Goal: Task Accomplishment & Management: Manage account settings

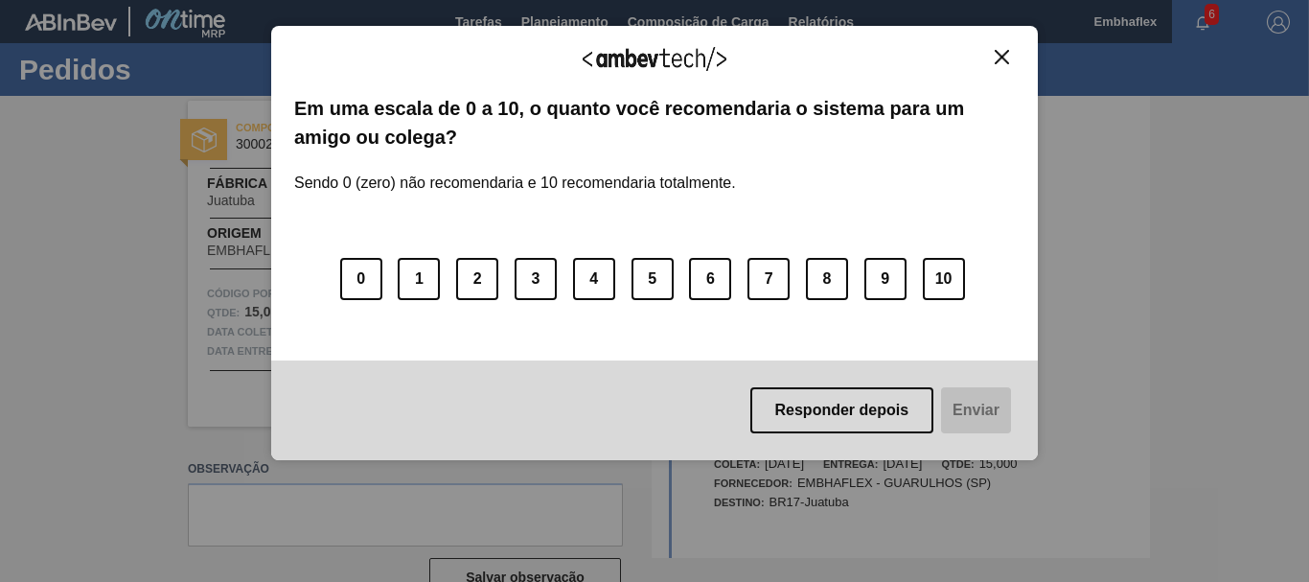
click at [1025, 56] on div "Agradecemos seu feedback! Em uma escala de 0 a 10, o quanto você recomendaria o…" at bounding box center [654, 243] width 766 height 435
click at [1007, 56] on img "Close" at bounding box center [1002, 57] width 14 height 14
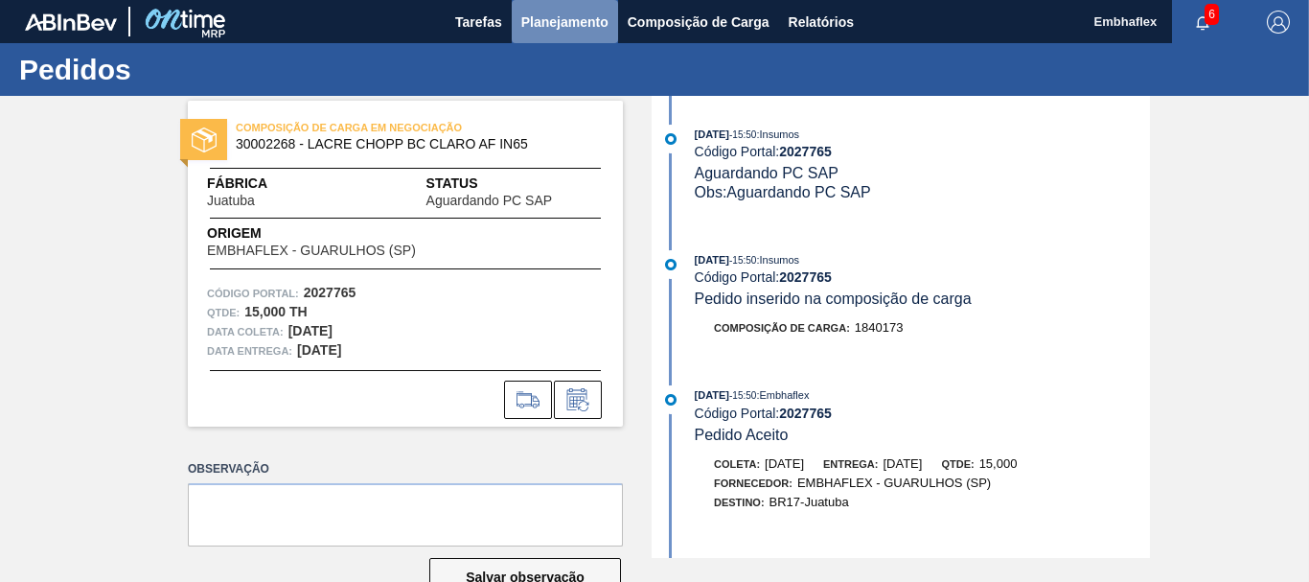
click at [570, 31] on span "Planejamento" at bounding box center [564, 22] width 87 height 23
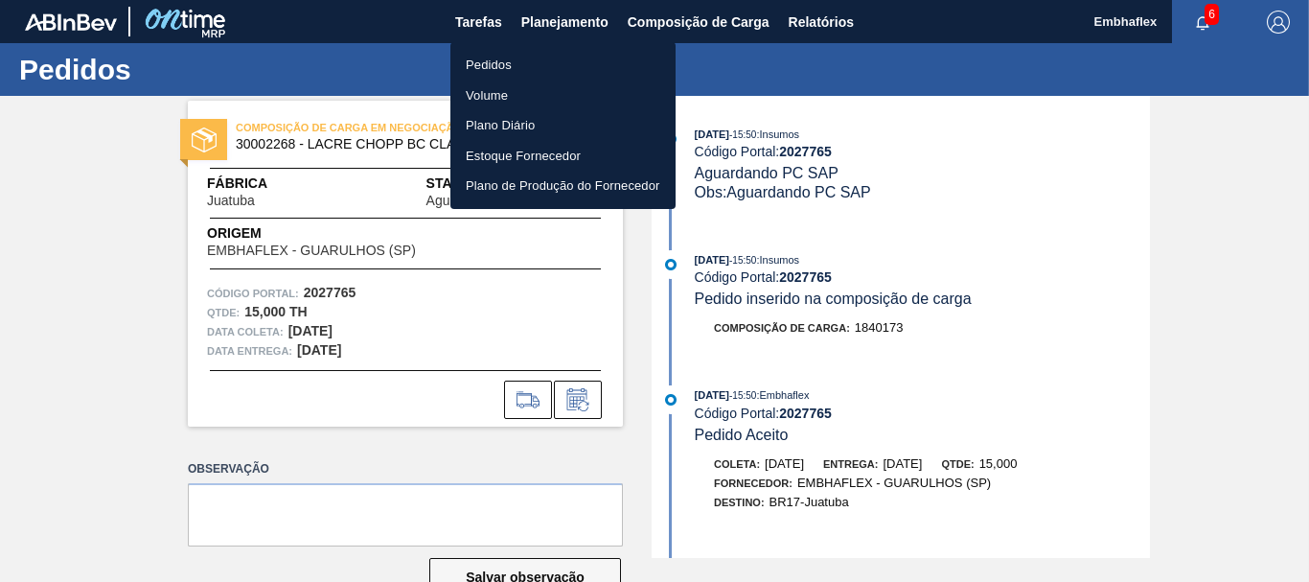
click at [537, 62] on li "Pedidos" at bounding box center [562, 65] width 225 height 31
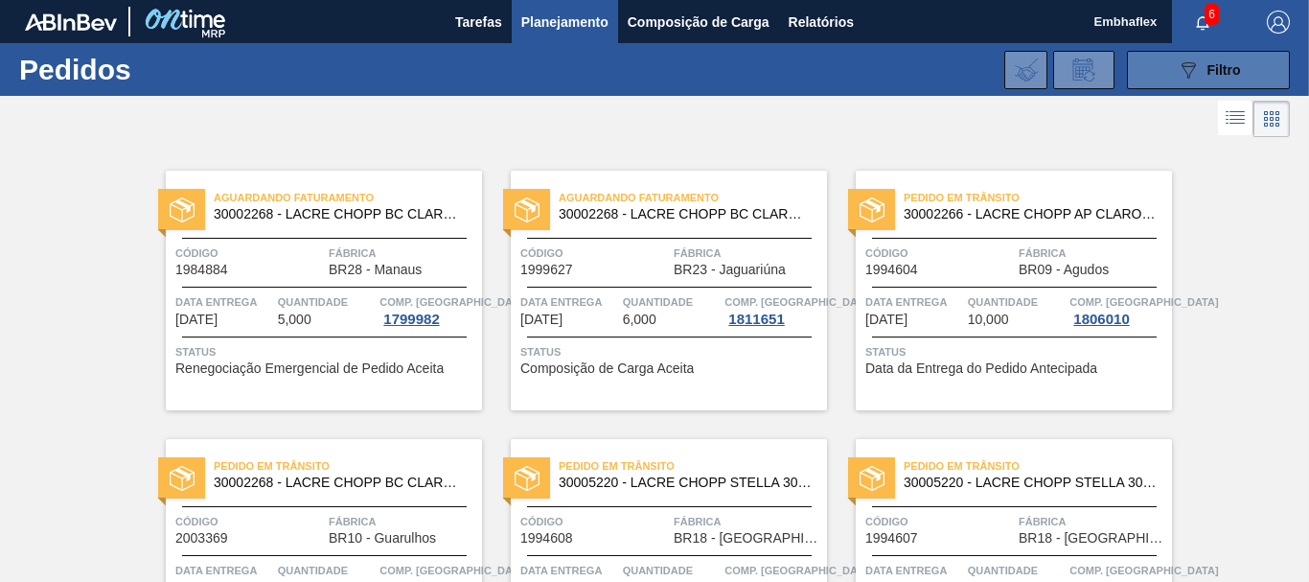
click at [1207, 65] on span "Filtro" at bounding box center [1224, 69] width 34 height 15
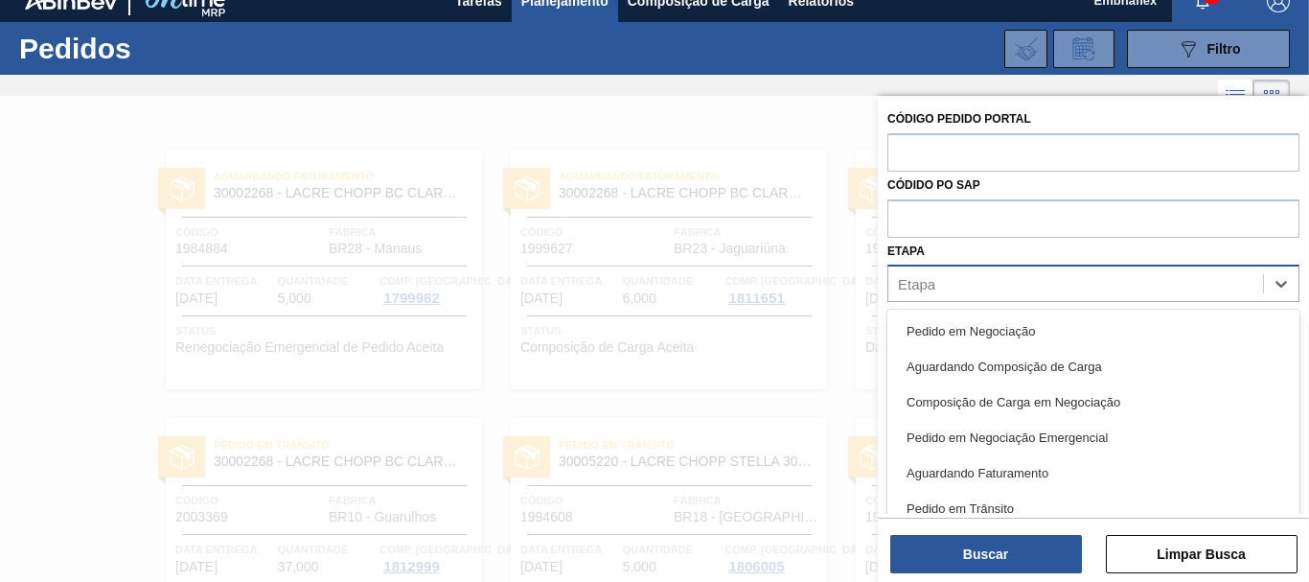
click at [1040, 280] on div "Etapa" at bounding box center [1075, 284] width 375 height 28
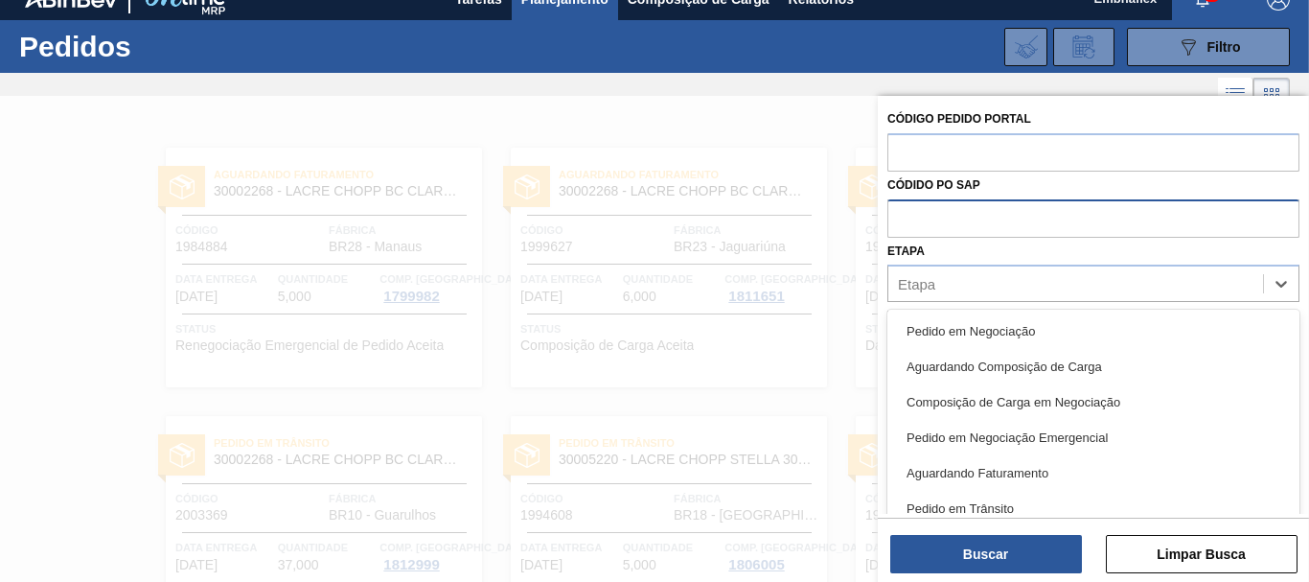
click at [1003, 225] on input "text" at bounding box center [1093, 217] width 412 height 36
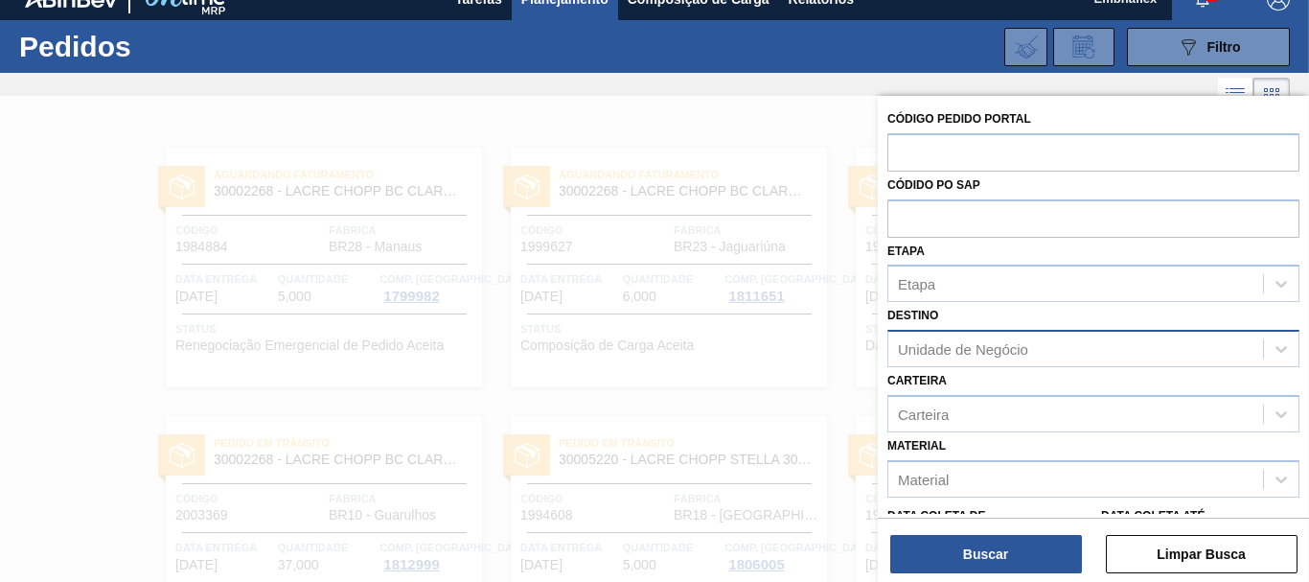
click at [964, 353] on div "Unidade de Negócio" at bounding box center [963, 349] width 130 height 16
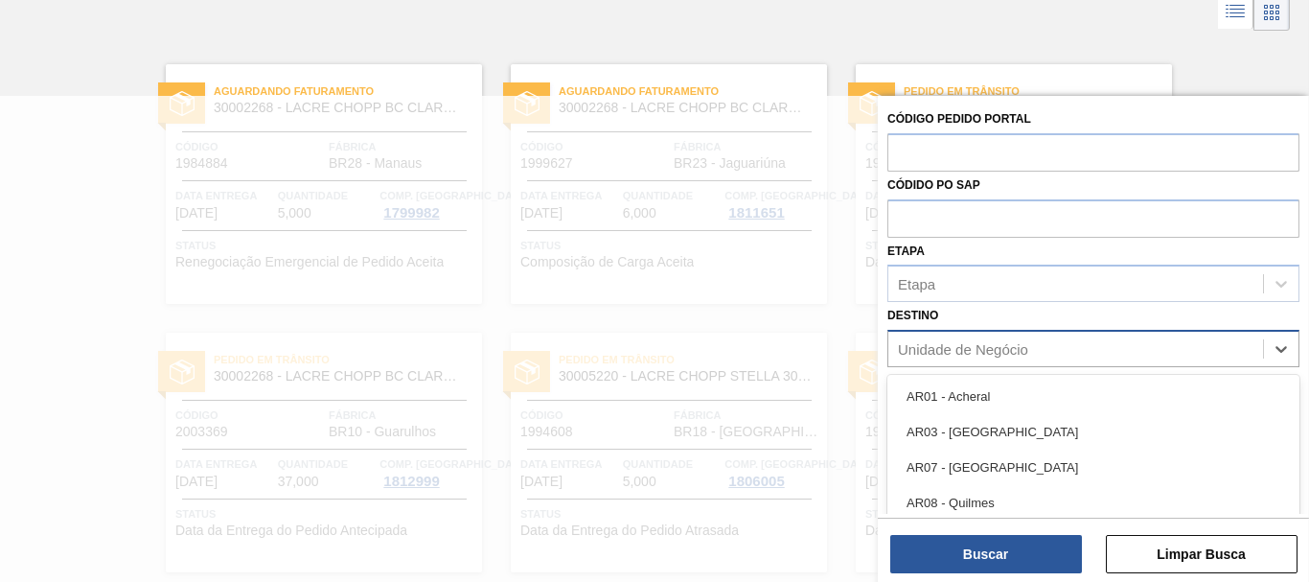
scroll to position [111, 0]
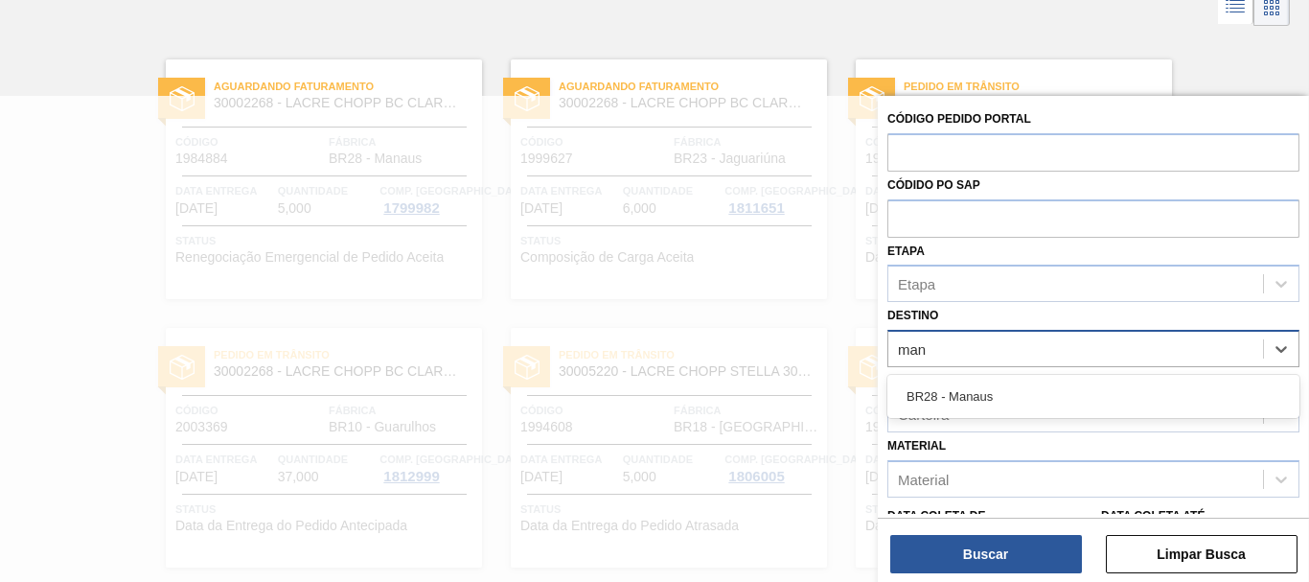
type input "mana"
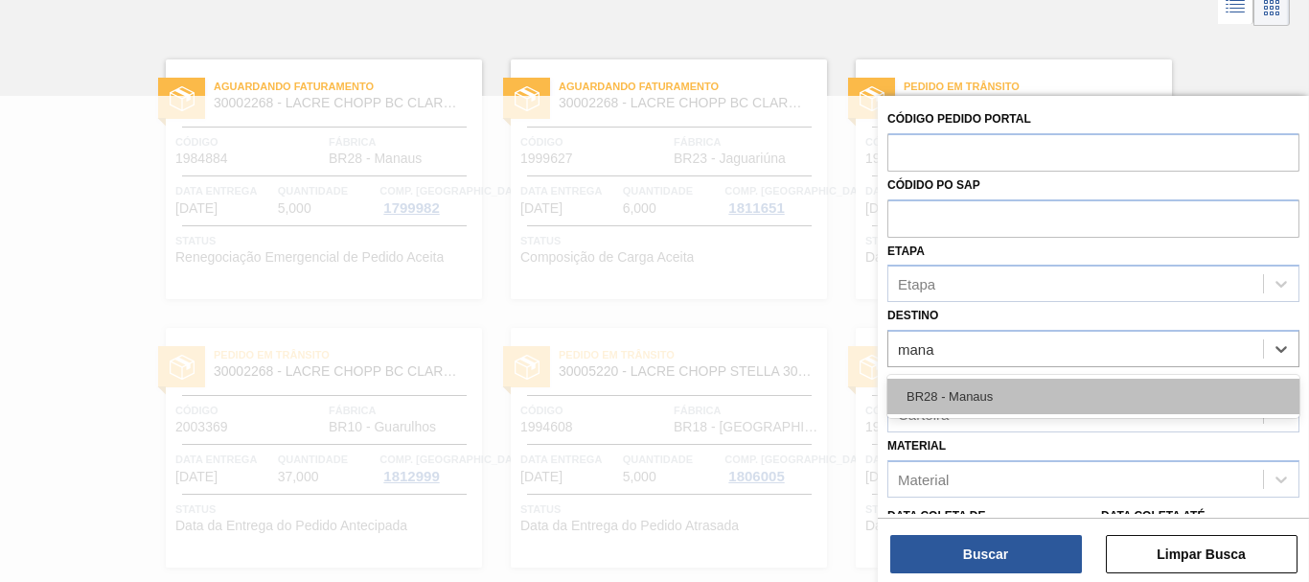
click at [977, 391] on div "BR28 - Manaus" at bounding box center [1093, 395] width 412 height 35
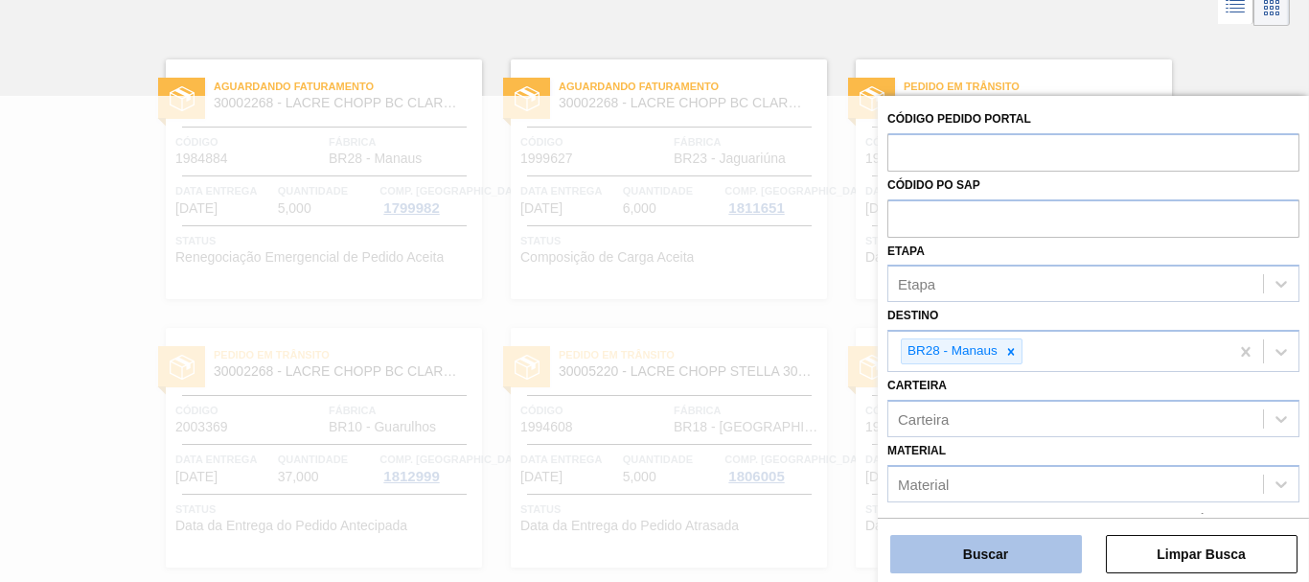
click at [994, 548] on button "Buscar" at bounding box center [986, 554] width 192 height 38
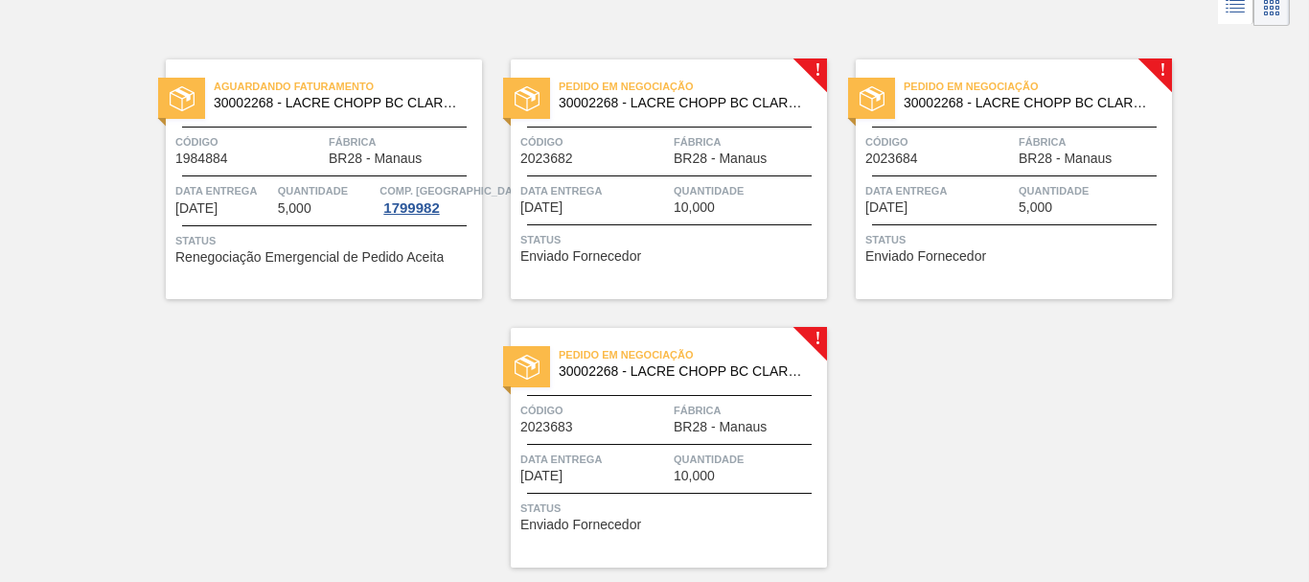
click at [761, 213] on div "Quantidade 10,000" at bounding box center [748, 198] width 149 height 34
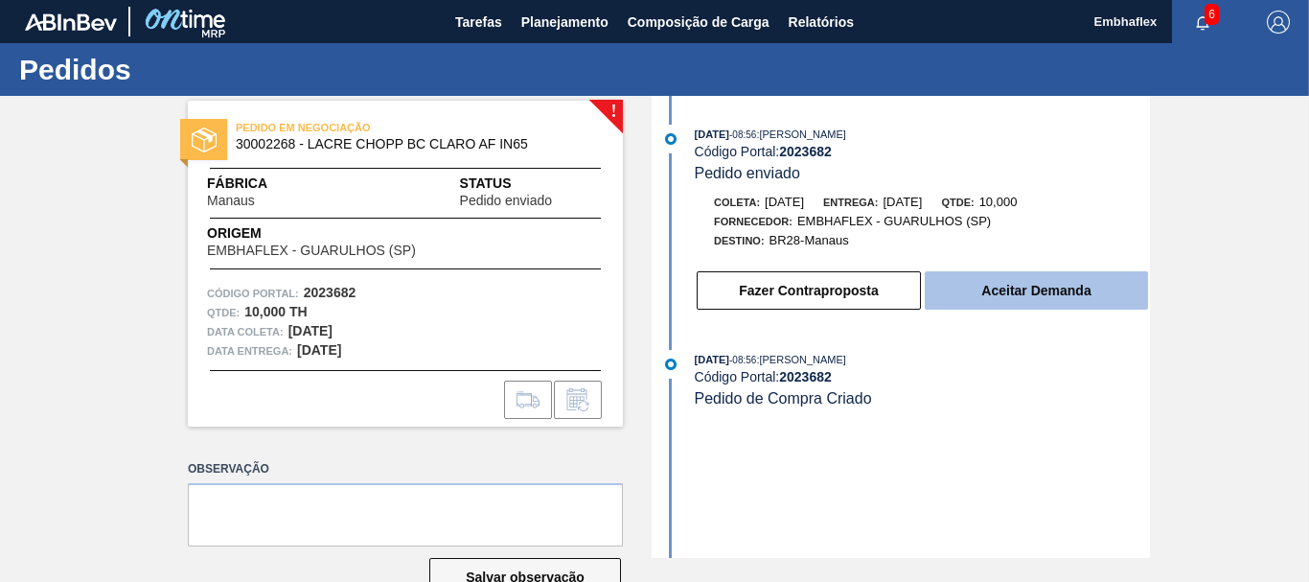
click at [1020, 275] on button "Aceitar Demanda" at bounding box center [1036, 290] width 223 height 38
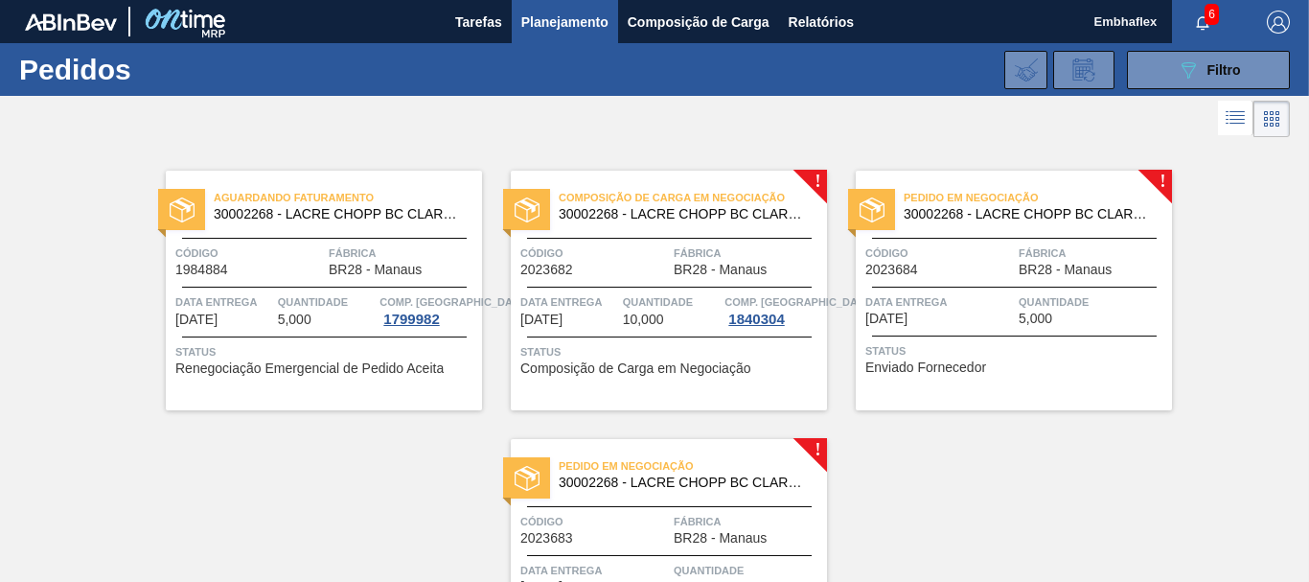
click at [932, 316] on div "Data entrega [DATE]" at bounding box center [939, 309] width 149 height 34
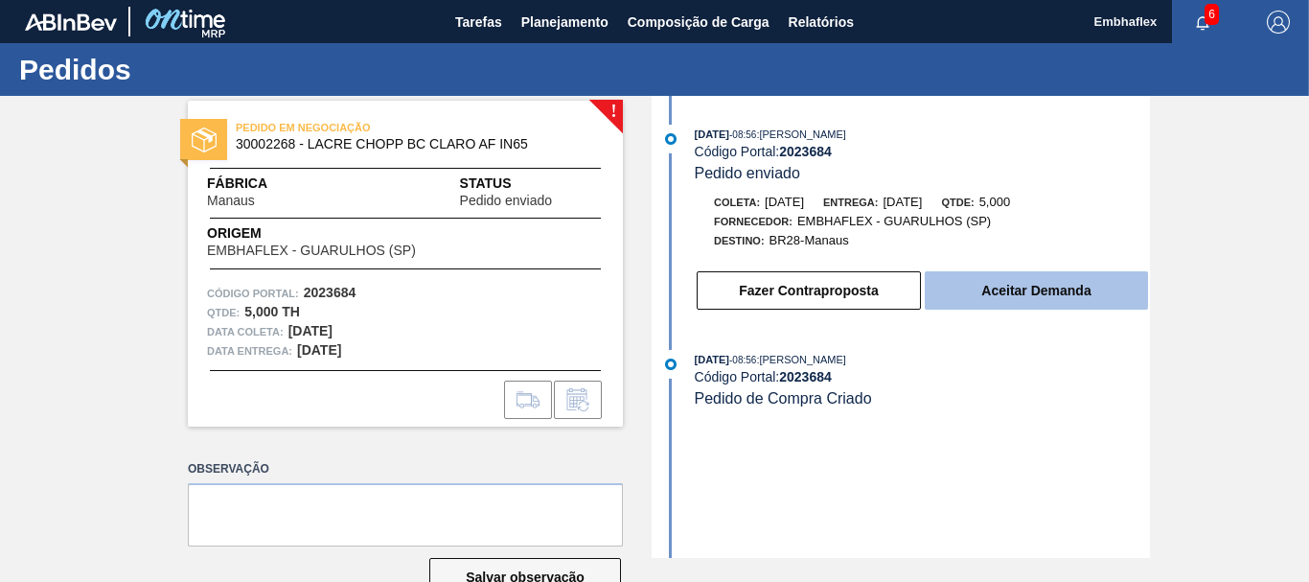
click at [985, 282] on button "Aceitar Demanda" at bounding box center [1036, 290] width 223 height 38
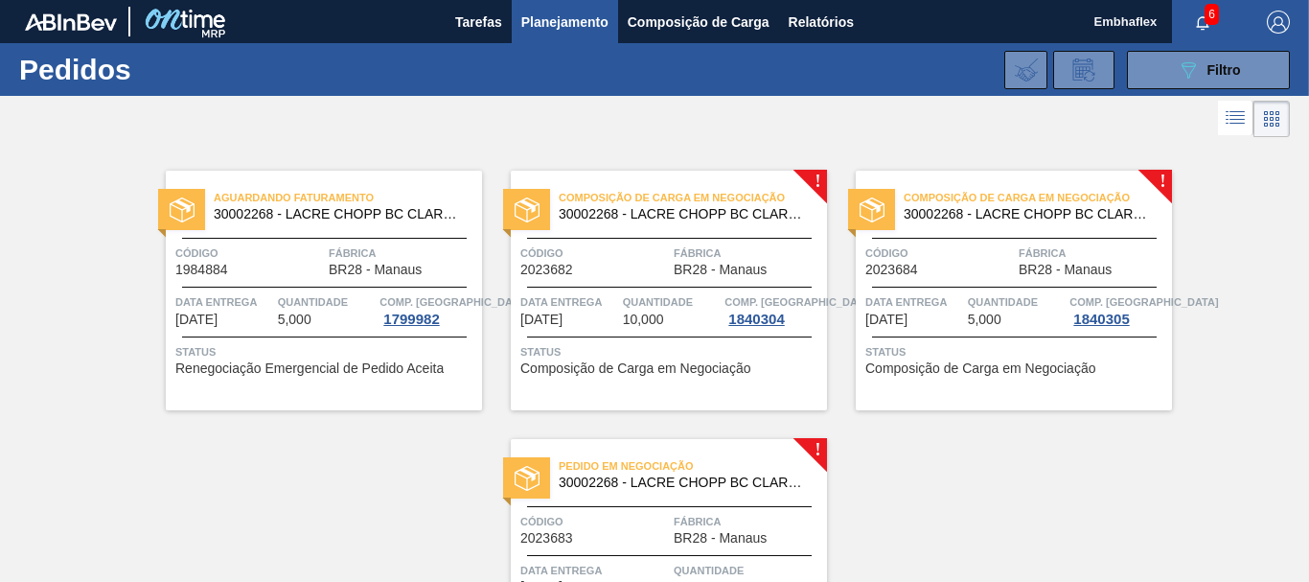
click at [643, 535] on div "Código 2023683" at bounding box center [594, 529] width 149 height 34
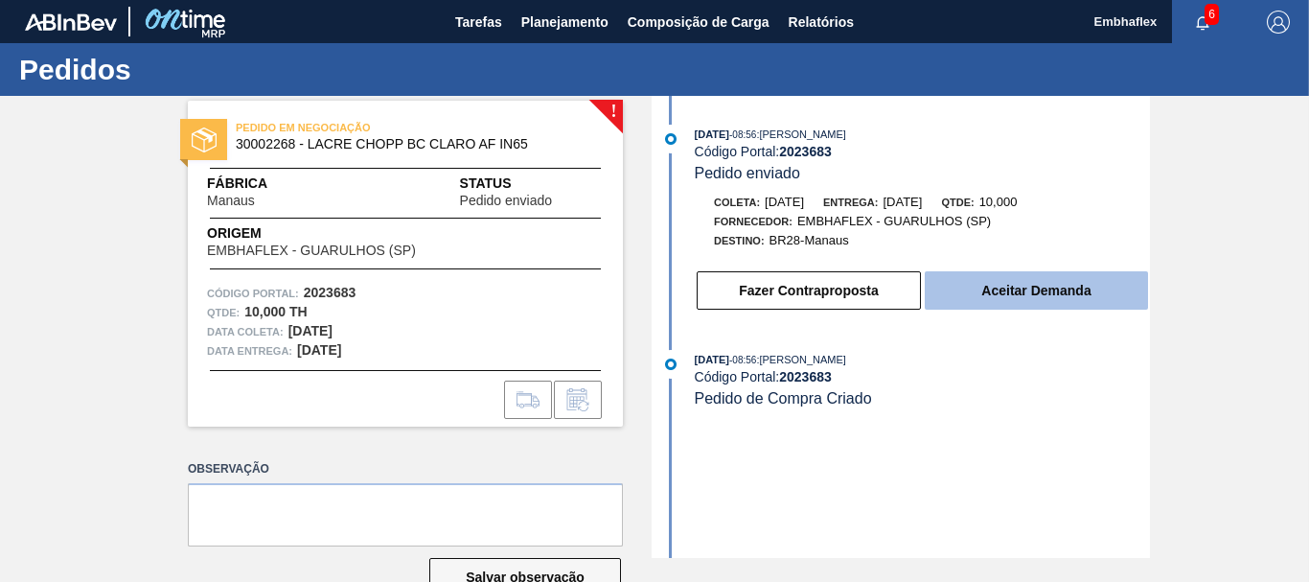
click at [1060, 298] on button "Aceitar Demanda" at bounding box center [1036, 290] width 223 height 38
